Goal: Book appointment/travel/reservation

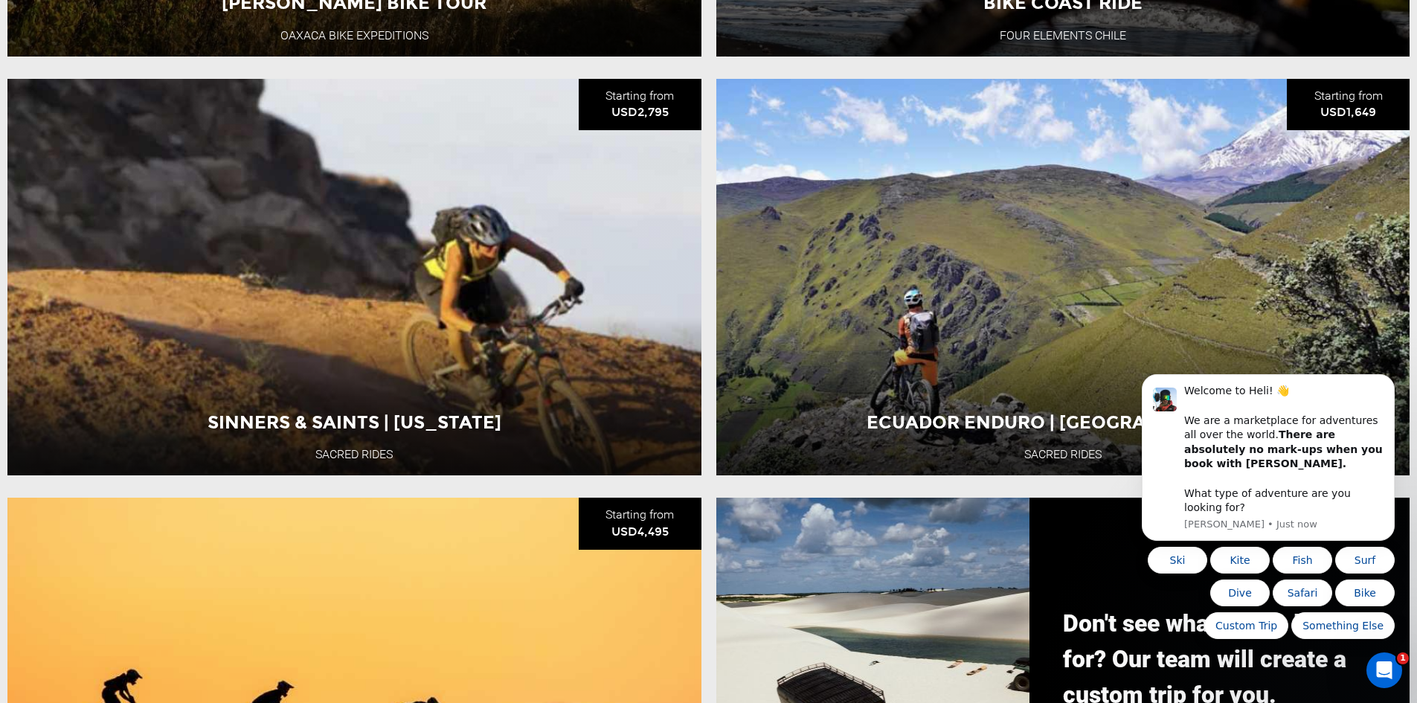
scroll to position [1859, 0]
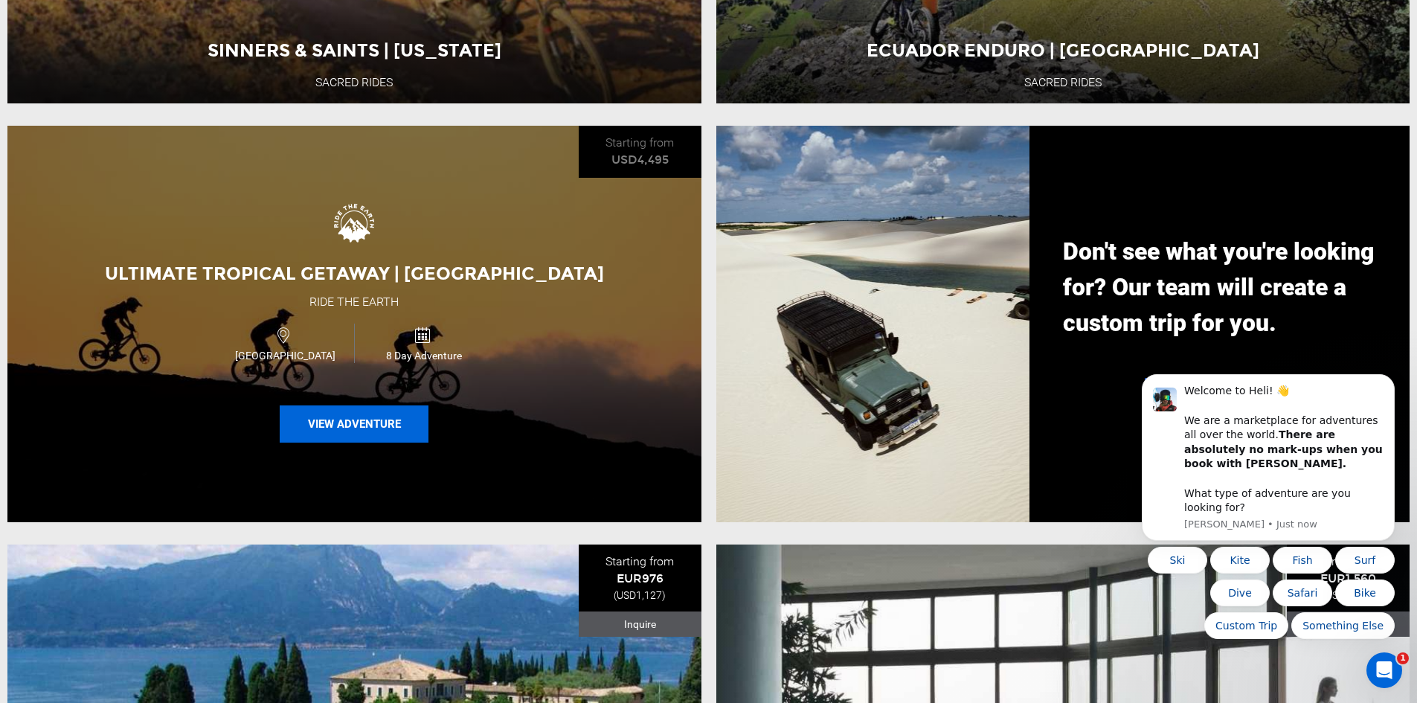
click at [327, 439] on button "View Adventure" at bounding box center [354, 423] width 149 height 37
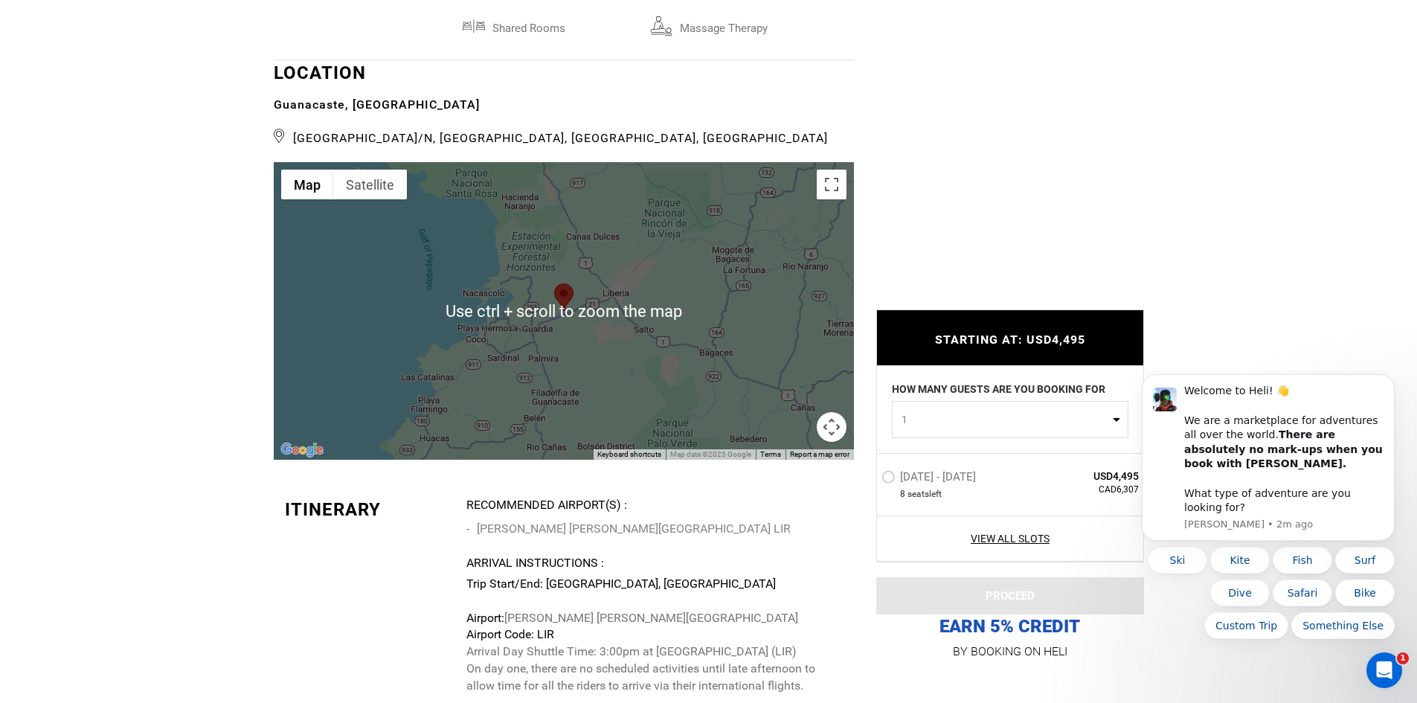
scroll to position [3569, 0]
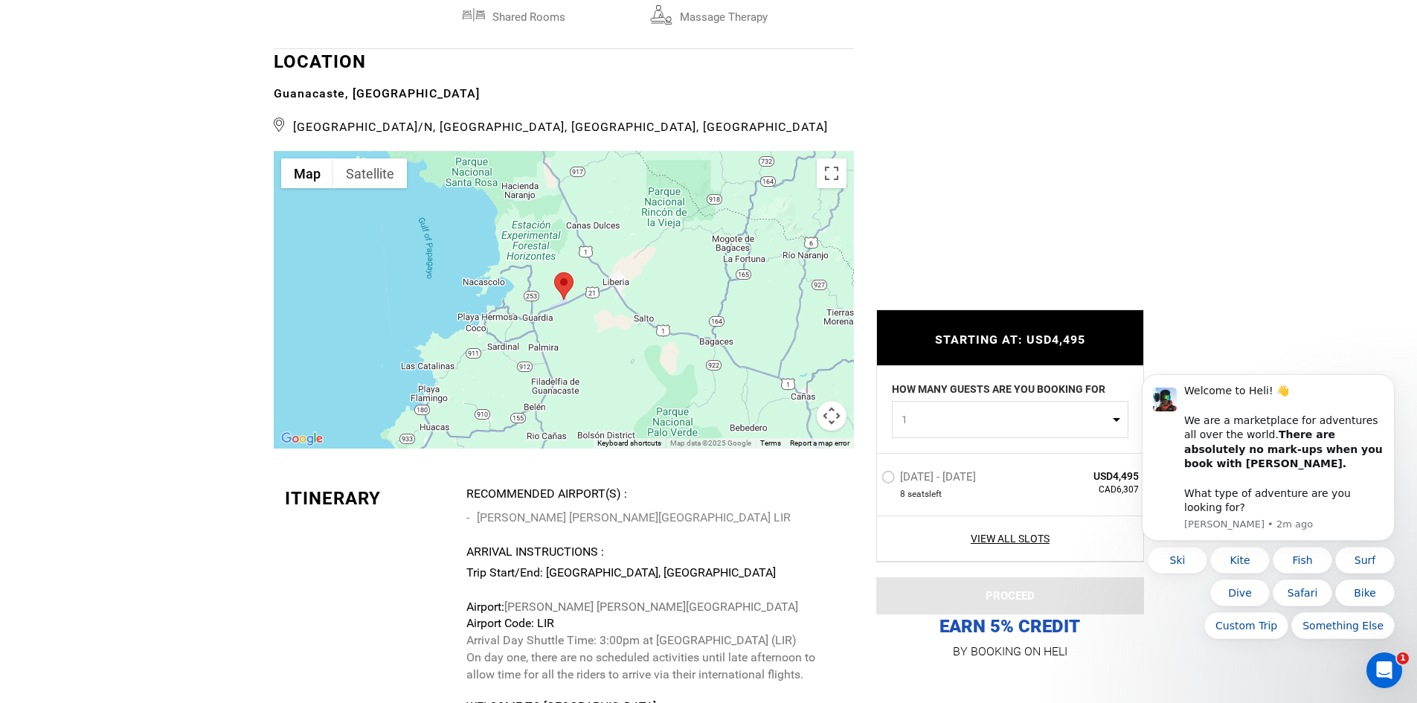
click at [755, 329] on div at bounding box center [564, 299] width 580 height 297
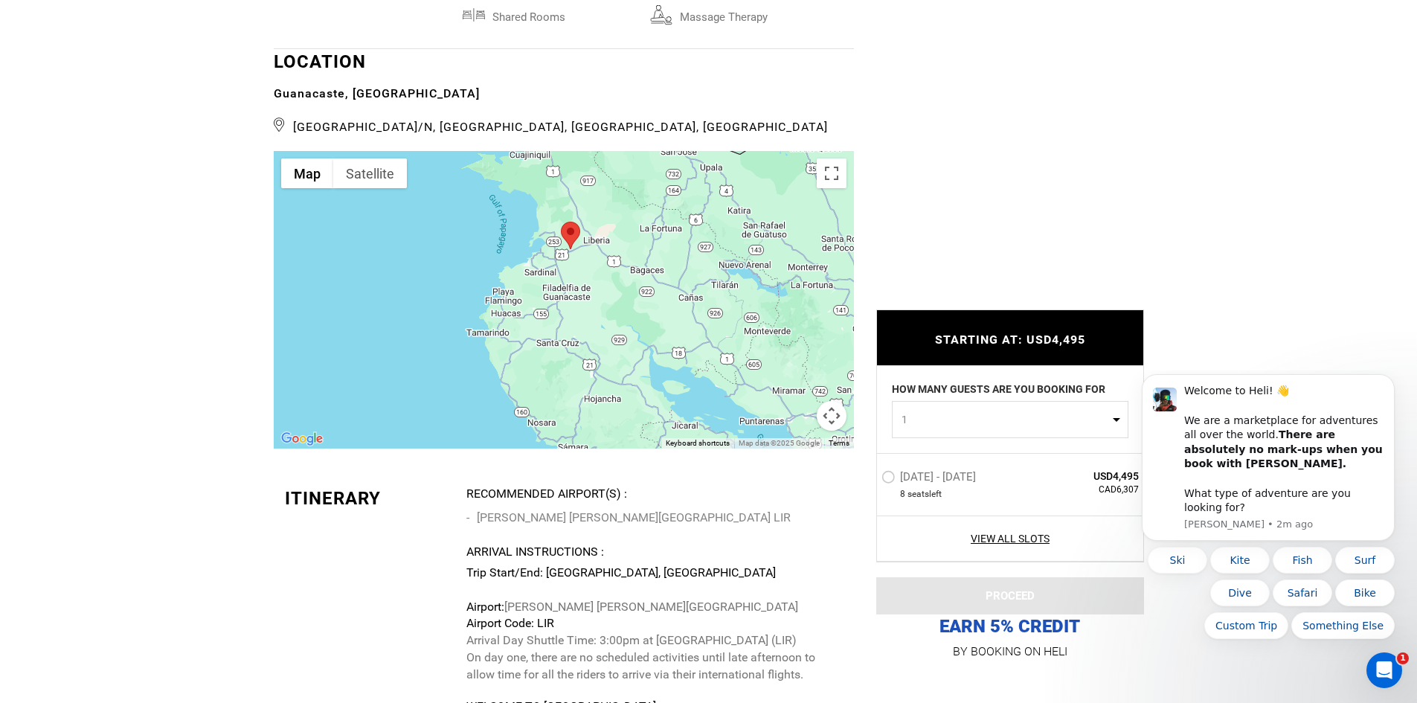
drag, startPoint x: 682, startPoint y: 373, endPoint x: 635, endPoint y: 338, distance: 58.4
click at [637, 326] on div at bounding box center [564, 299] width 580 height 297
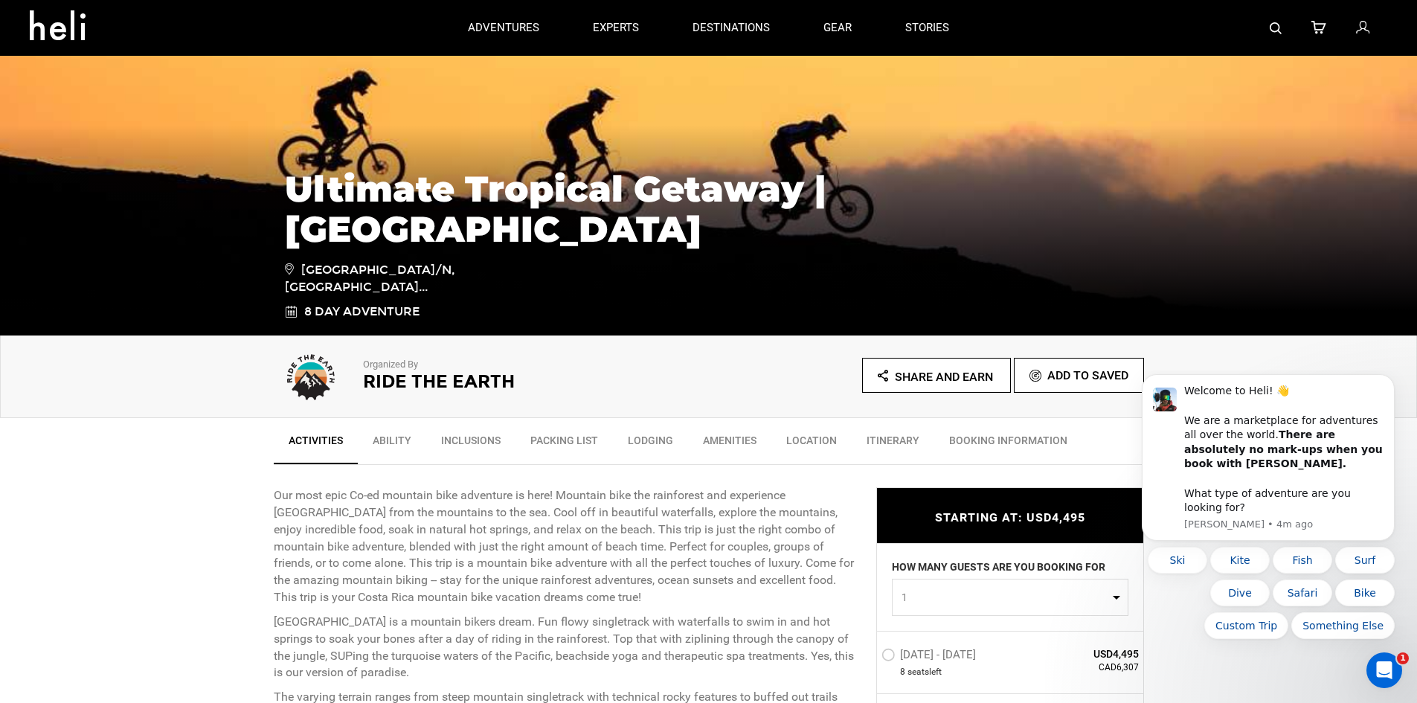
scroll to position [0, 0]
